Goal: Information Seeking & Learning: Learn about a topic

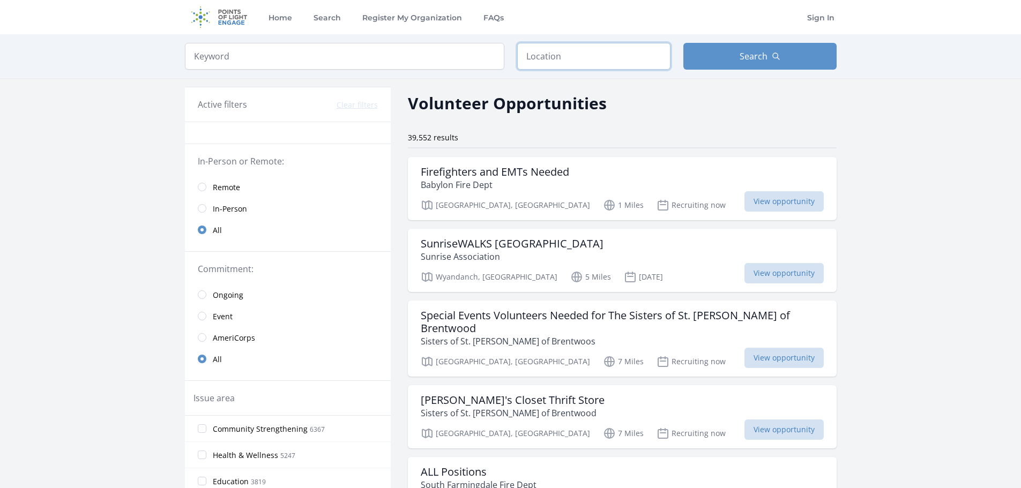
click at [552, 50] on input "text" at bounding box center [593, 56] width 153 height 27
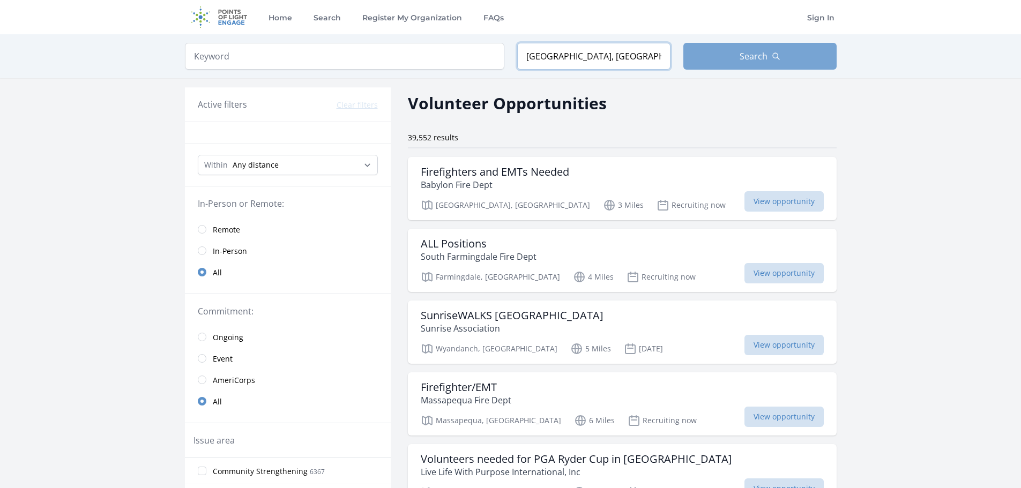
type input "[GEOGRAPHIC_DATA], [GEOGRAPHIC_DATA], [GEOGRAPHIC_DATA]"
click at [728, 53] on button "Search" at bounding box center [759, 56] width 153 height 27
click at [728, 55] on button "Search" at bounding box center [759, 56] width 153 height 27
click at [786, 349] on span "View opportunity" at bounding box center [783, 345] width 79 height 20
click at [758, 346] on span "View opportunity" at bounding box center [783, 345] width 79 height 20
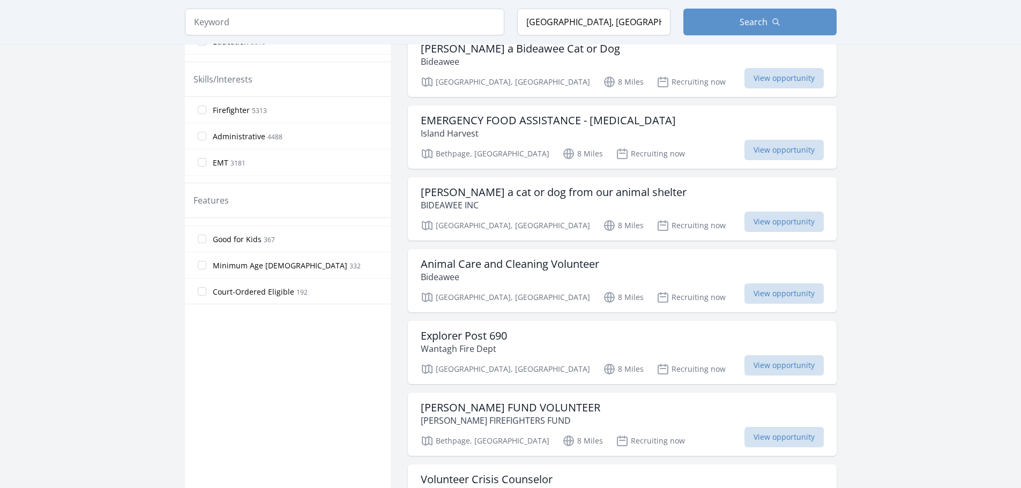
scroll to position [173, 0]
click at [205, 243] on input "Good for Kids 367" at bounding box center [202, 242] width 9 height 9
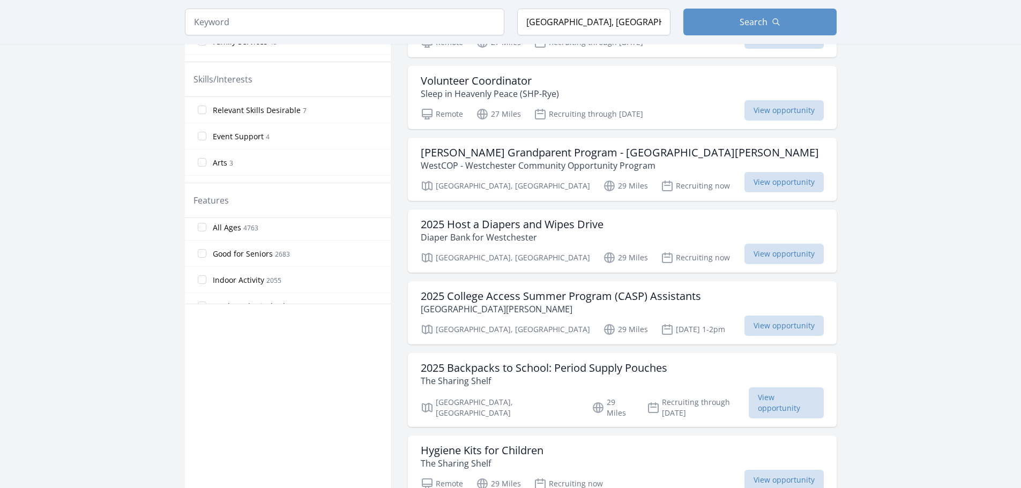
scroll to position [27, 0]
drag, startPoint x: 201, startPoint y: 228, endPoint x: 219, endPoint y: 227, distance: 17.2
click at [202, 227] on input "All Ages 4763" at bounding box center [202, 230] width 9 height 9
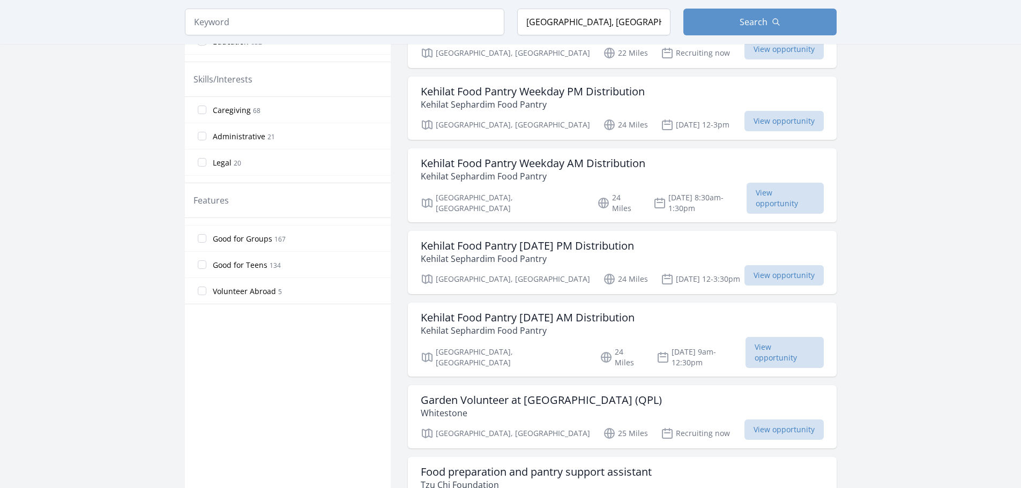
scroll to position [252, 0]
click at [200, 270] on input "Good for Teens 134" at bounding box center [202, 267] width 9 height 9
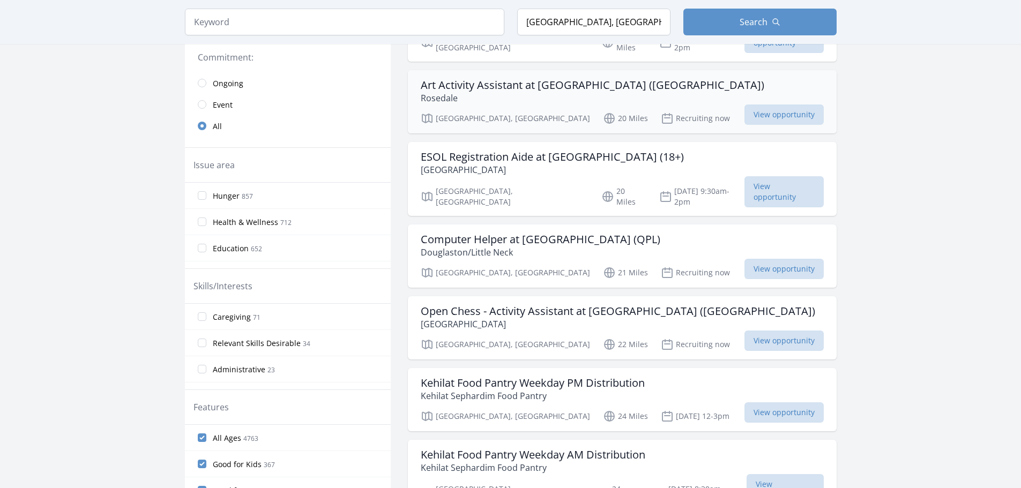
scroll to position [268, 0]
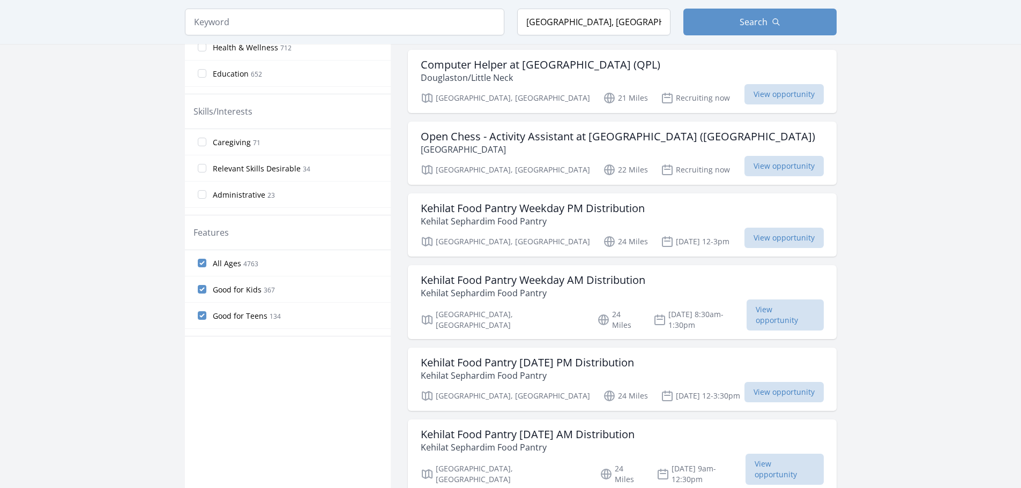
scroll to position [107, 0]
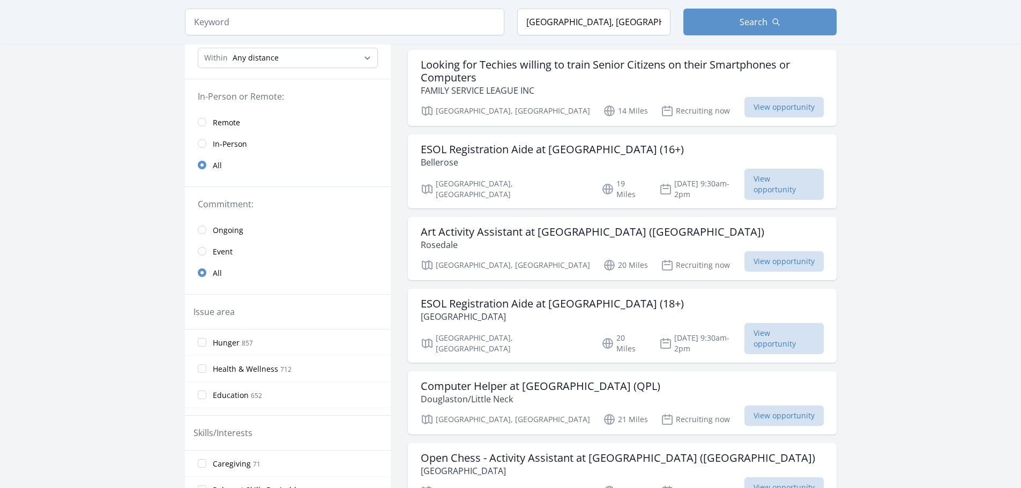
click at [210, 141] on link "In-Person" at bounding box center [288, 143] width 206 height 21
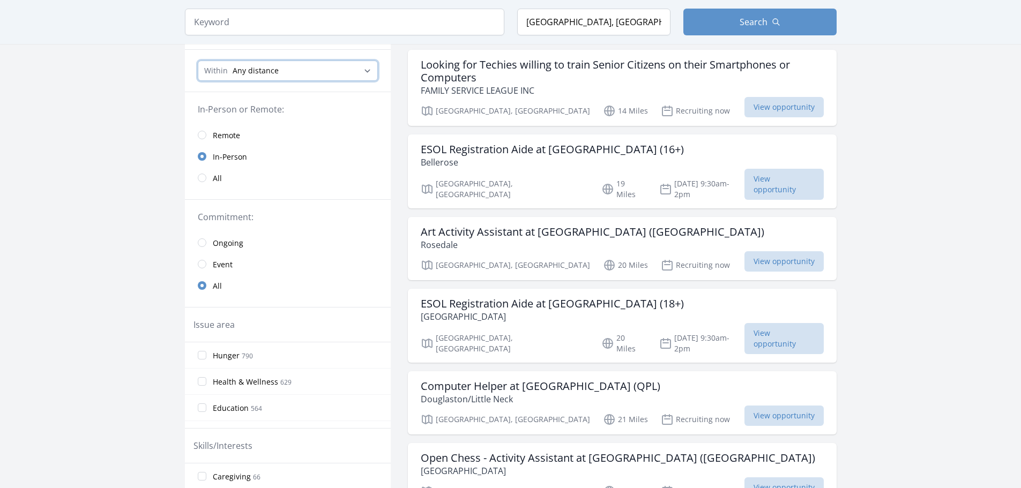
click at [293, 79] on select "Any distance , 5 Miles , 20 Miles , 50 Miles , 100 Miles" at bounding box center [288, 71] width 180 height 20
select select "32186"
click at [198, 61] on select "Any distance , 5 Miles , 20 Miles , 50 Miles , 100 Miles" at bounding box center [288, 71] width 180 height 20
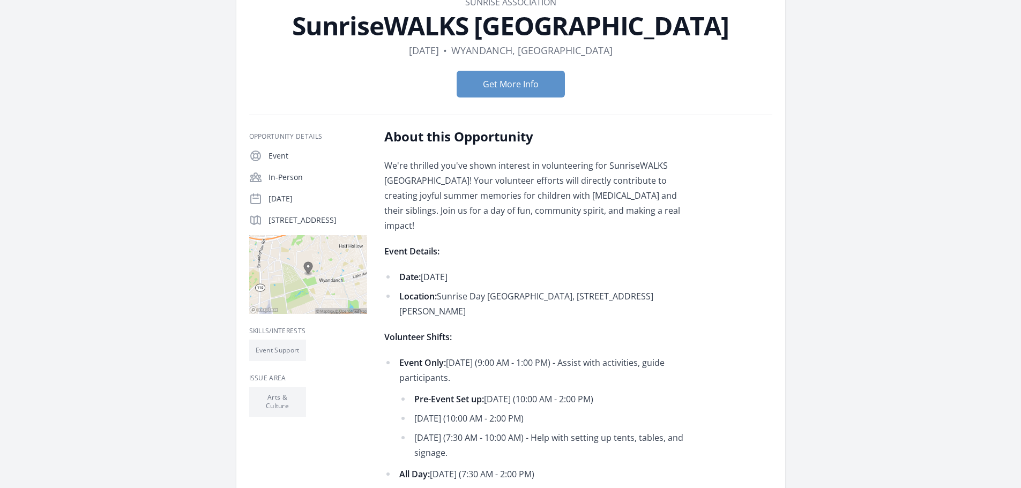
scroll to position [161, 0]
